Goal: Information Seeking & Learning: Learn about a topic

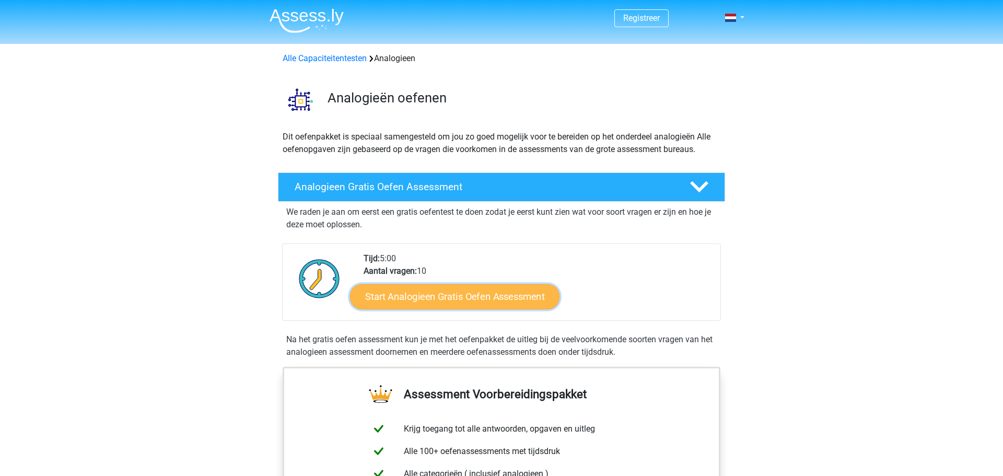
click at [466, 293] on link "Start Analogieen Gratis Oefen Assessment" at bounding box center [454, 296] width 209 height 25
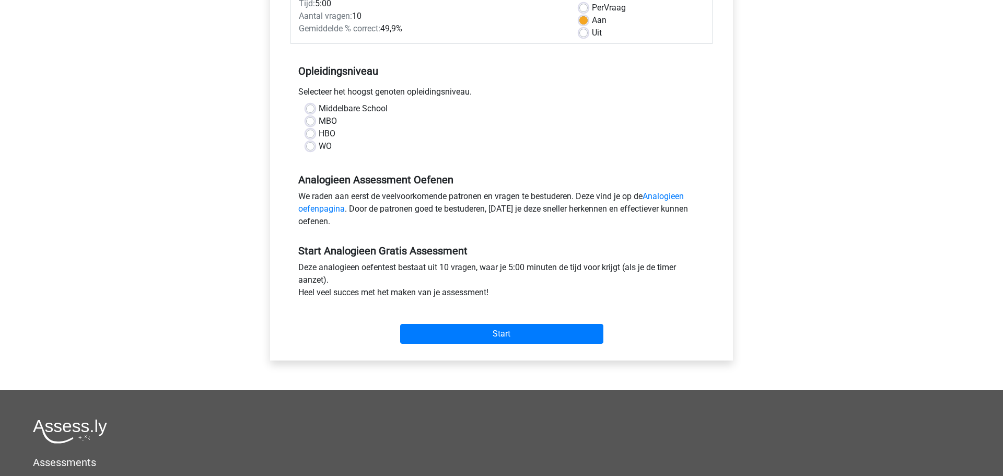
scroll to position [212, 0]
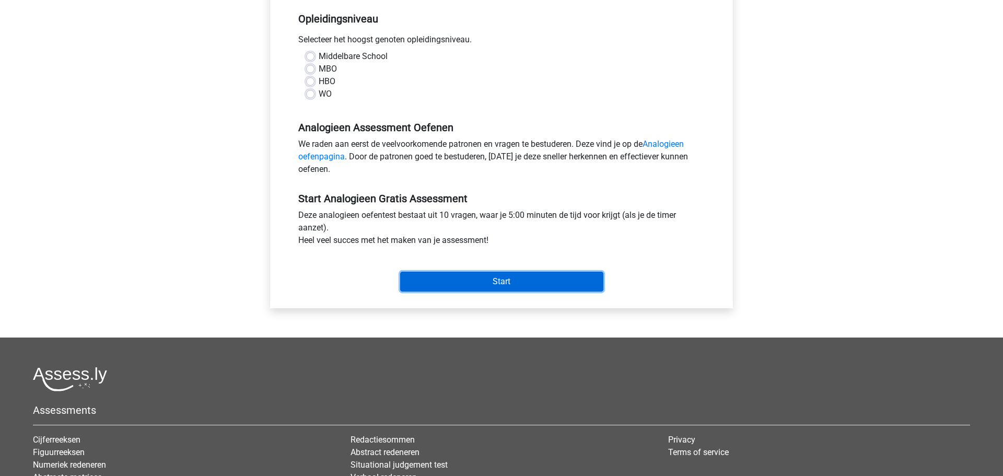
click at [475, 285] on input "Start" at bounding box center [501, 282] width 203 height 20
click at [311, 101] on div "Middelbare School MBO HBO WO" at bounding box center [501, 79] width 422 height 59
click at [319, 71] on label "MBO" at bounding box center [328, 69] width 18 height 13
click at [312, 71] on input "MBO" at bounding box center [310, 68] width 8 height 10
radio input "true"
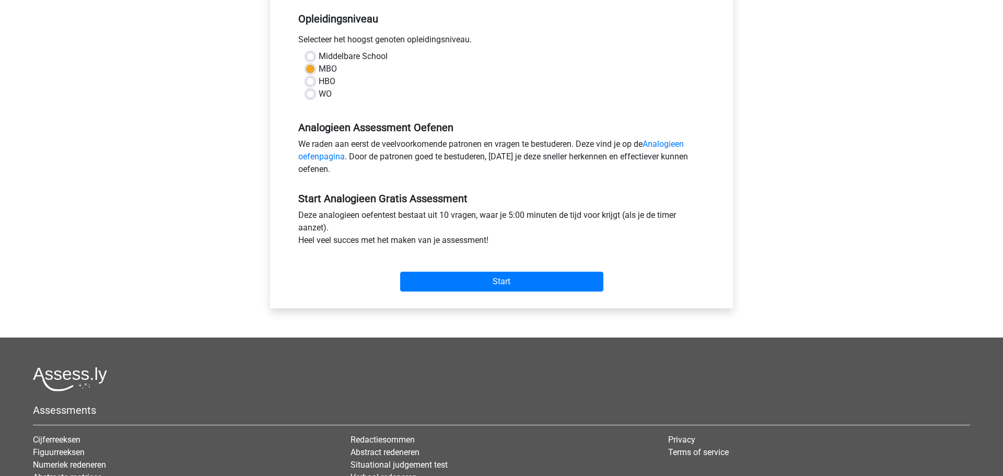
click at [319, 77] on label "HBO" at bounding box center [327, 81] width 17 height 13
click at [314, 77] on input "HBO" at bounding box center [310, 80] width 8 height 10
radio input "true"
click at [319, 72] on label "MBO" at bounding box center [328, 69] width 18 height 13
click at [312, 72] on input "MBO" at bounding box center [310, 68] width 8 height 10
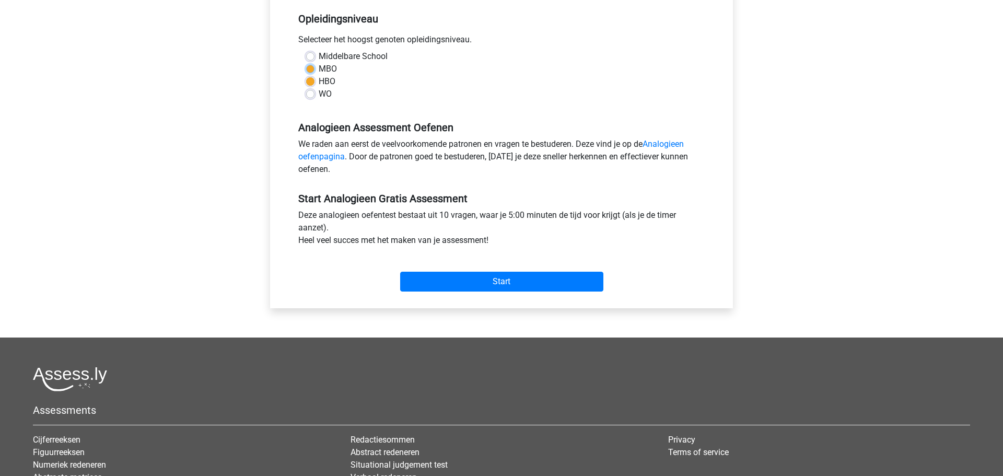
radio input "true"
click at [531, 286] on input "Start" at bounding box center [501, 282] width 203 height 20
